Goal: Obtain resource: Obtain resource

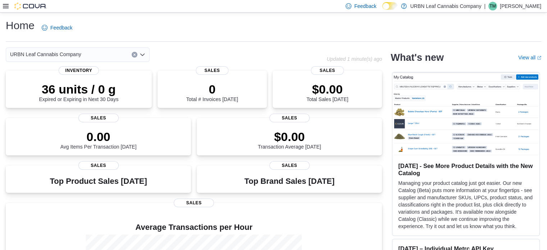
click at [7, 4] on icon at bounding box center [6, 6] width 6 height 4
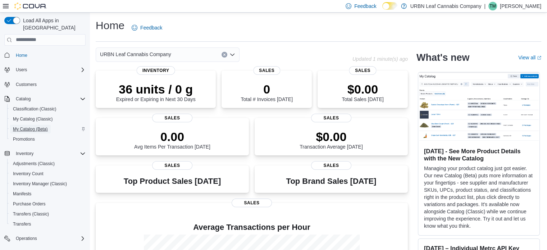
click at [24, 126] on span "My Catalog (Beta)" at bounding box center [30, 129] width 35 height 6
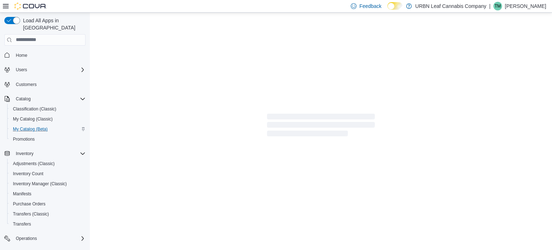
select select "**********"
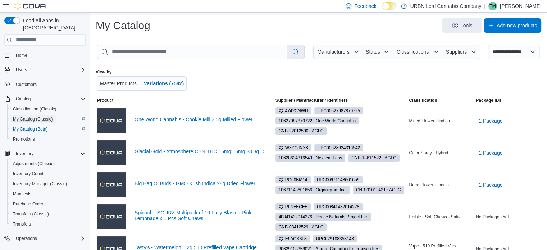
click at [33, 116] on span "My Catalog (Classic)" at bounding box center [33, 119] width 40 height 6
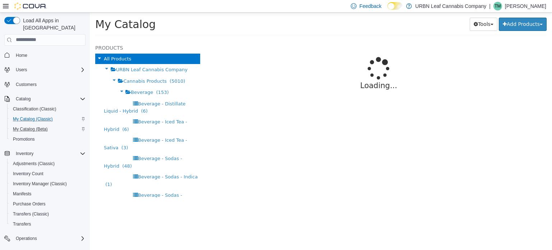
select select "**********"
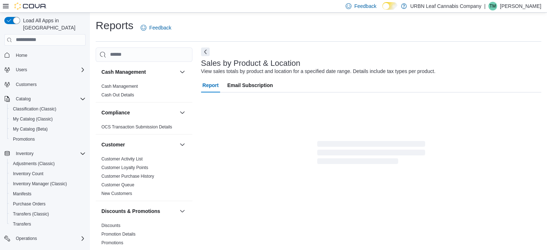
click at [6, 5] on icon at bounding box center [6, 6] width 6 height 6
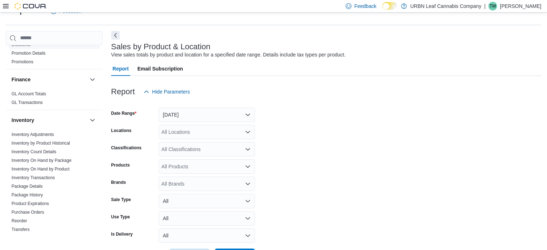
scroll to position [216, 0]
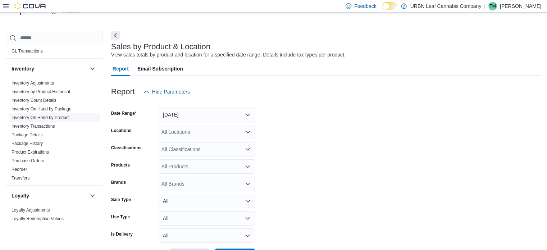
click at [37, 115] on link "Inventory On Hand by Product" at bounding box center [40, 117] width 58 height 5
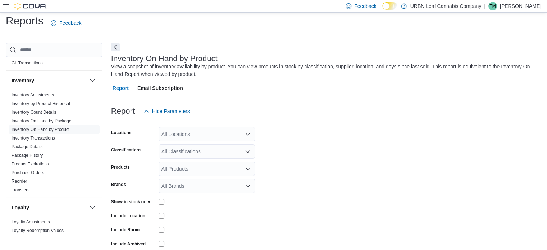
scroll to position [24, 0]
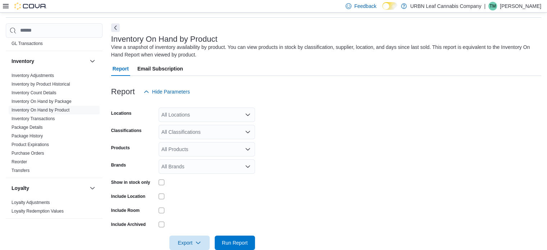
click at [186, 116] on div "All Locations" at bounding box center [206, 114] width 96 height 14
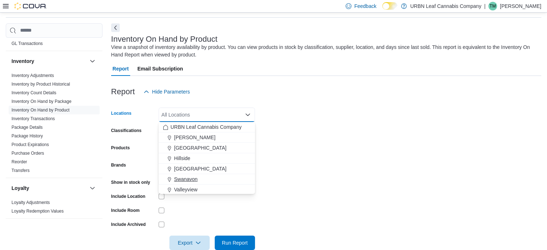
click at [185, 179] on span "Swanavon" at bounding box center [185, 178] width 23 height 7
click at [202, 99] on div at bounding box center [326, 103] width 430 height 9
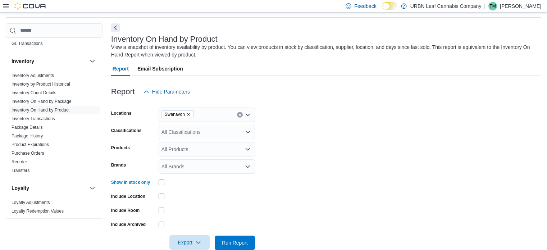
click at [179, 239] on span "Export" at bounding box center [190, 242] width 32 height 14
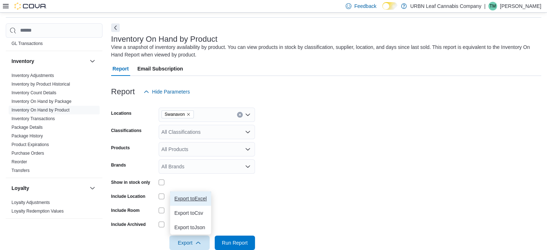
click at [186, 197] on span "Export to Excel" at bounding box center [190, 198] width 32 height 6
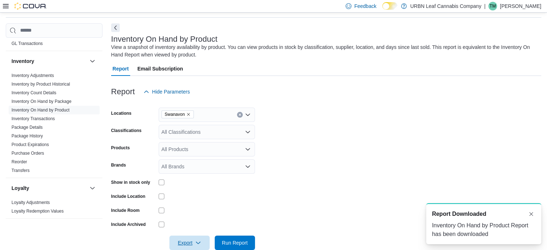
scroll to position [0, 0]
